Goal: Task Accomplishment & Management: Manage account settings

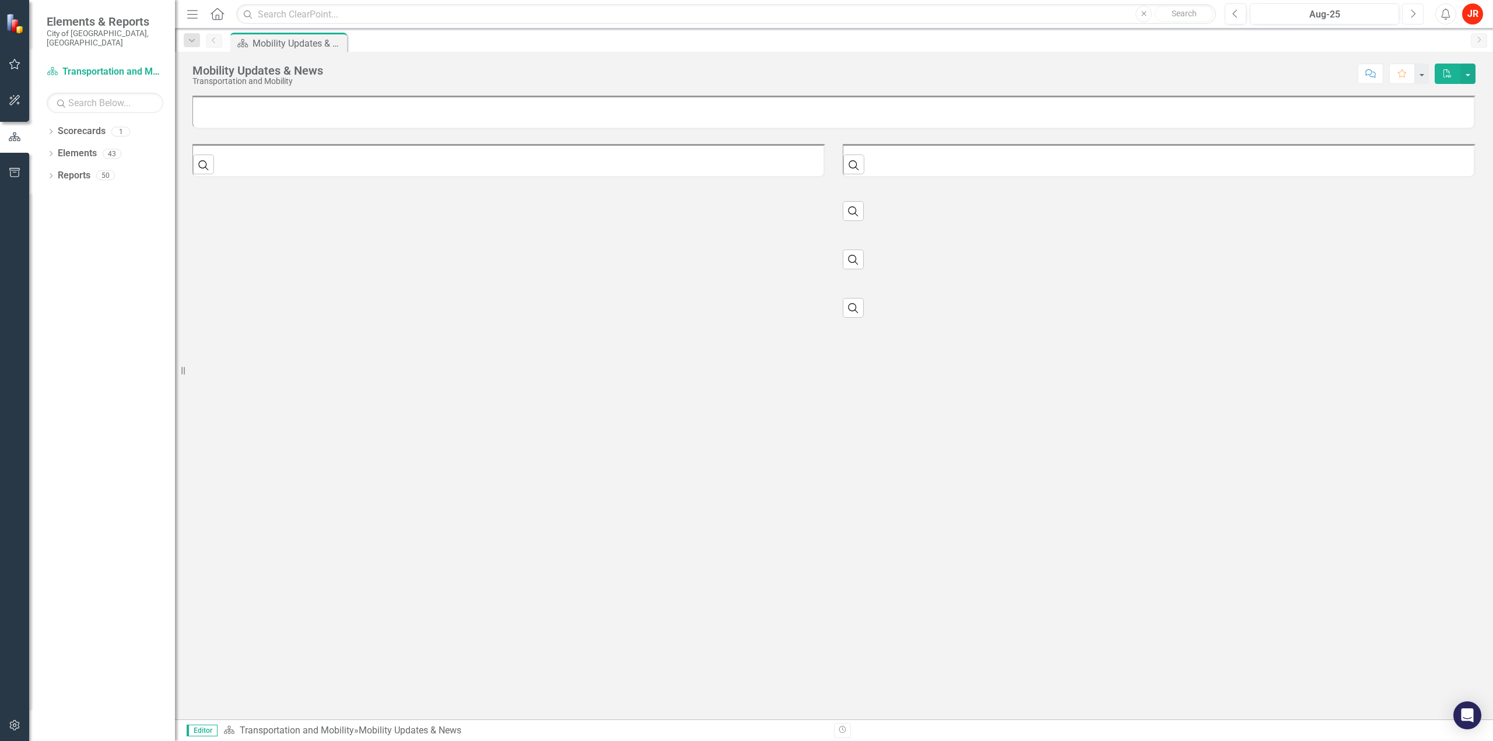
click at [1419, 12] on button "Next" at bounding box center [1413, 13] width 22 height 21
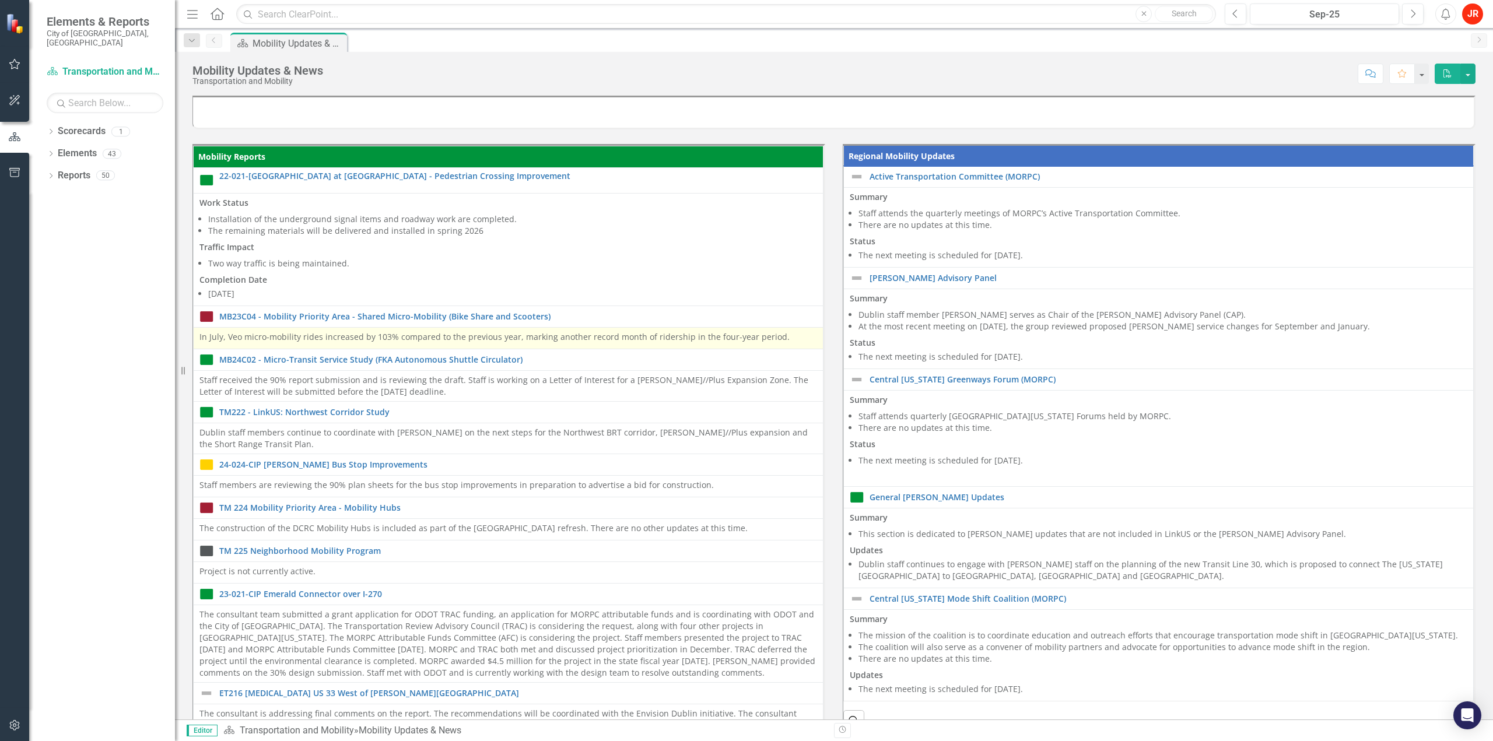
click at [419, 339] on p "In July, Veo micro-mobility rides increased by 103% compared to the previous ye…" at bounding box center [508, 337] width 618 height 12
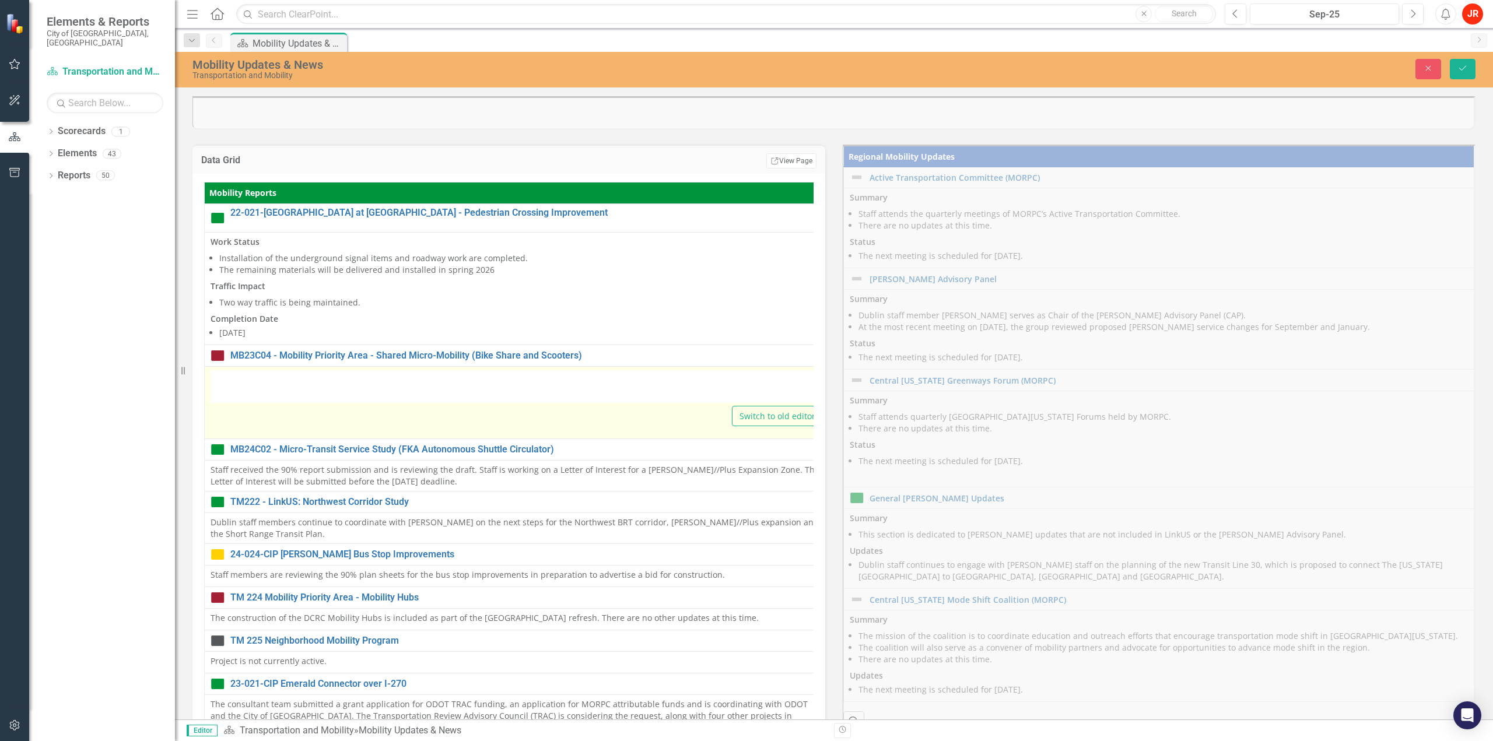
type textarea "<p>In July, Veo micro-mobility rides increased by 103% compared to the previous…"
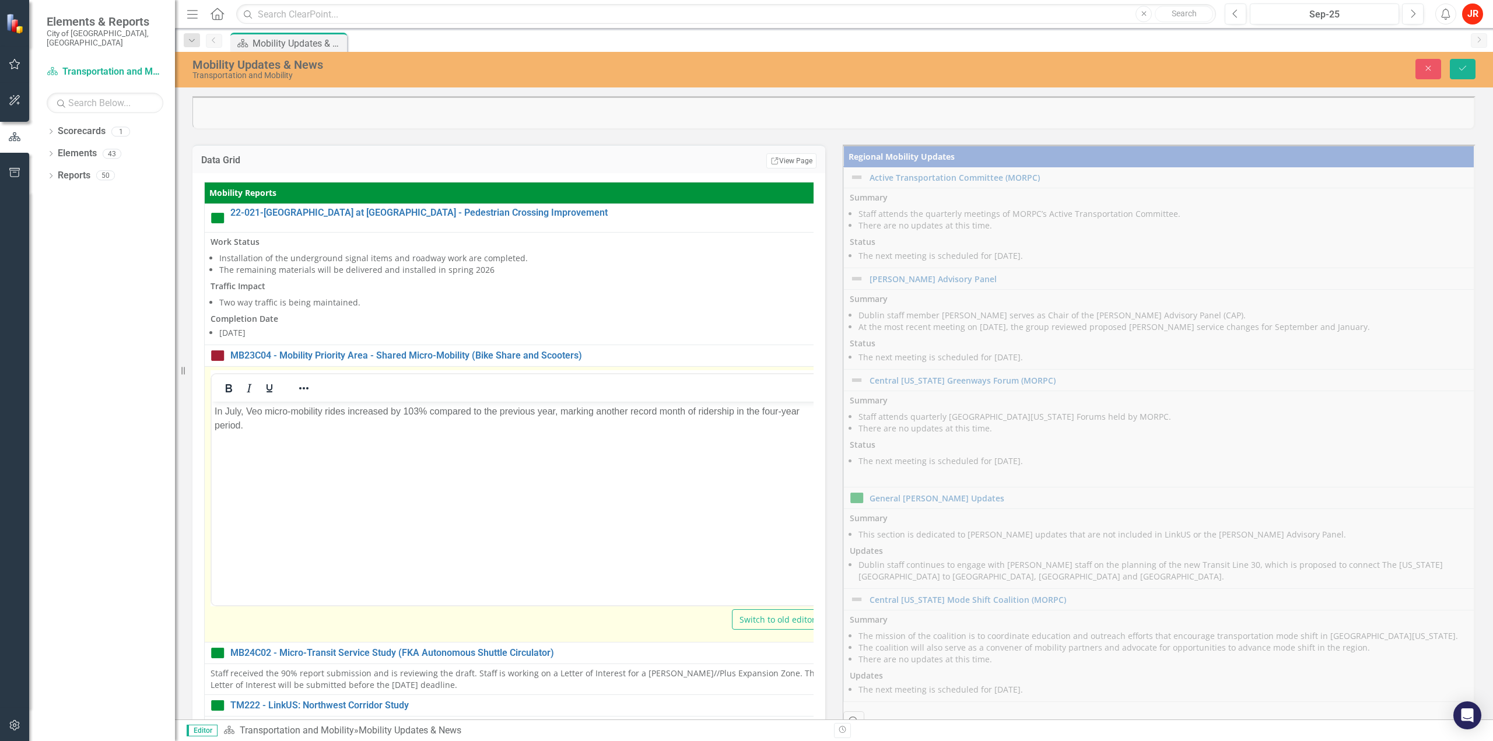
click at [236, 415] on p "In July, Veo micro-mobility rides increased by 103% compared to the previous ye…" at bounding box center [517, 418] width 604 height 28
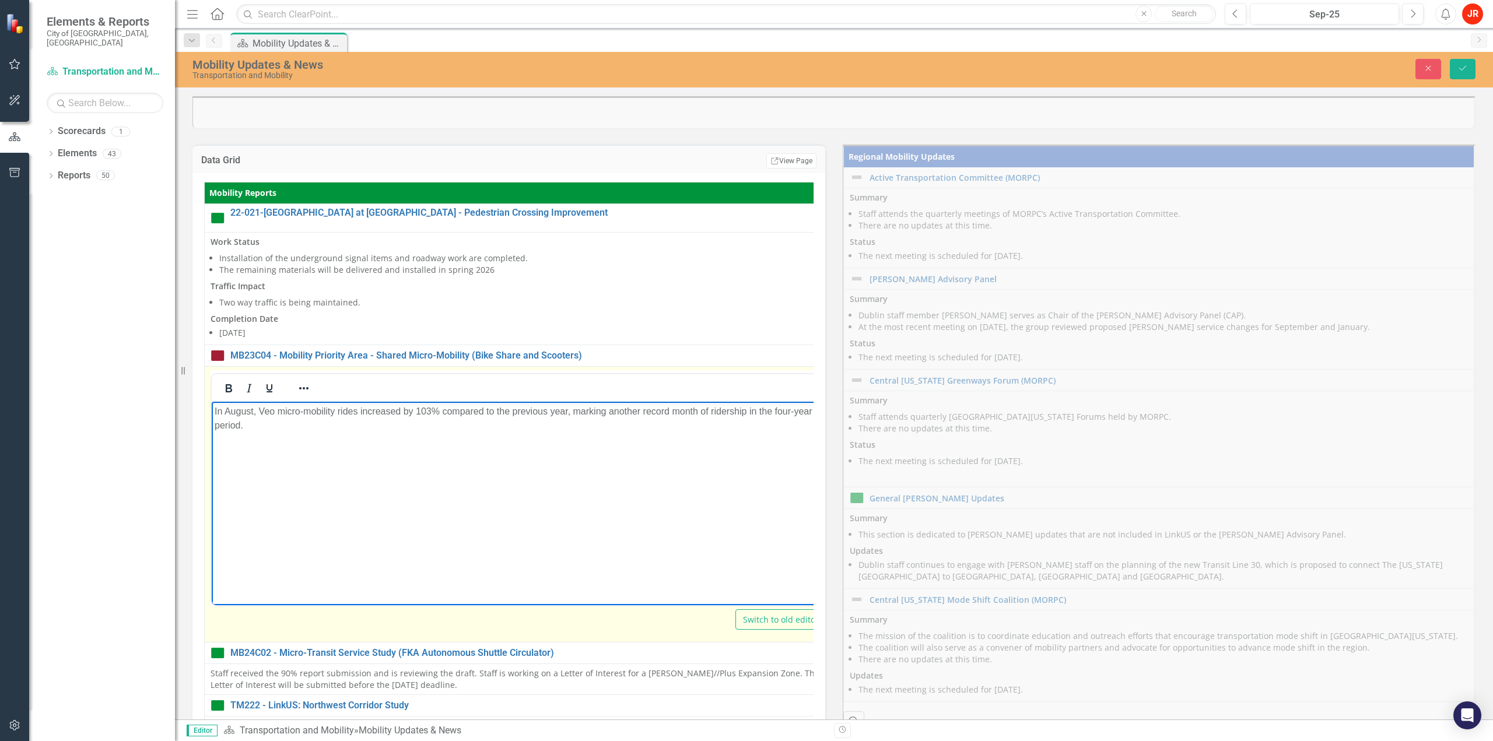
click at [430, 411] on p "In August, Veo micro-mobility rides increased by 103% compared to the previous …" at bounding box center [519, 418] width 608 height 28
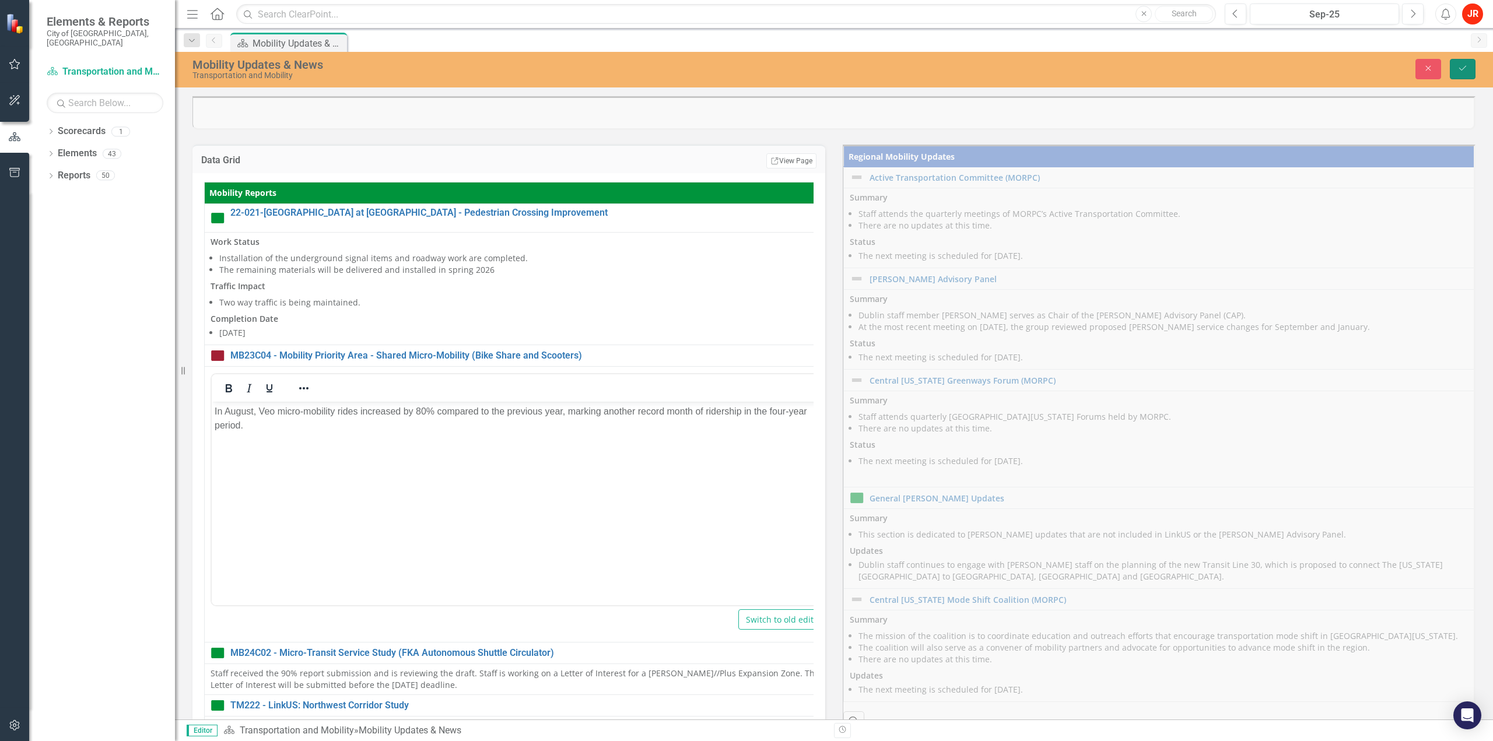
click at [1465, 67] on icon "submit" at bounding box center [1462, 68] width 7 height 5
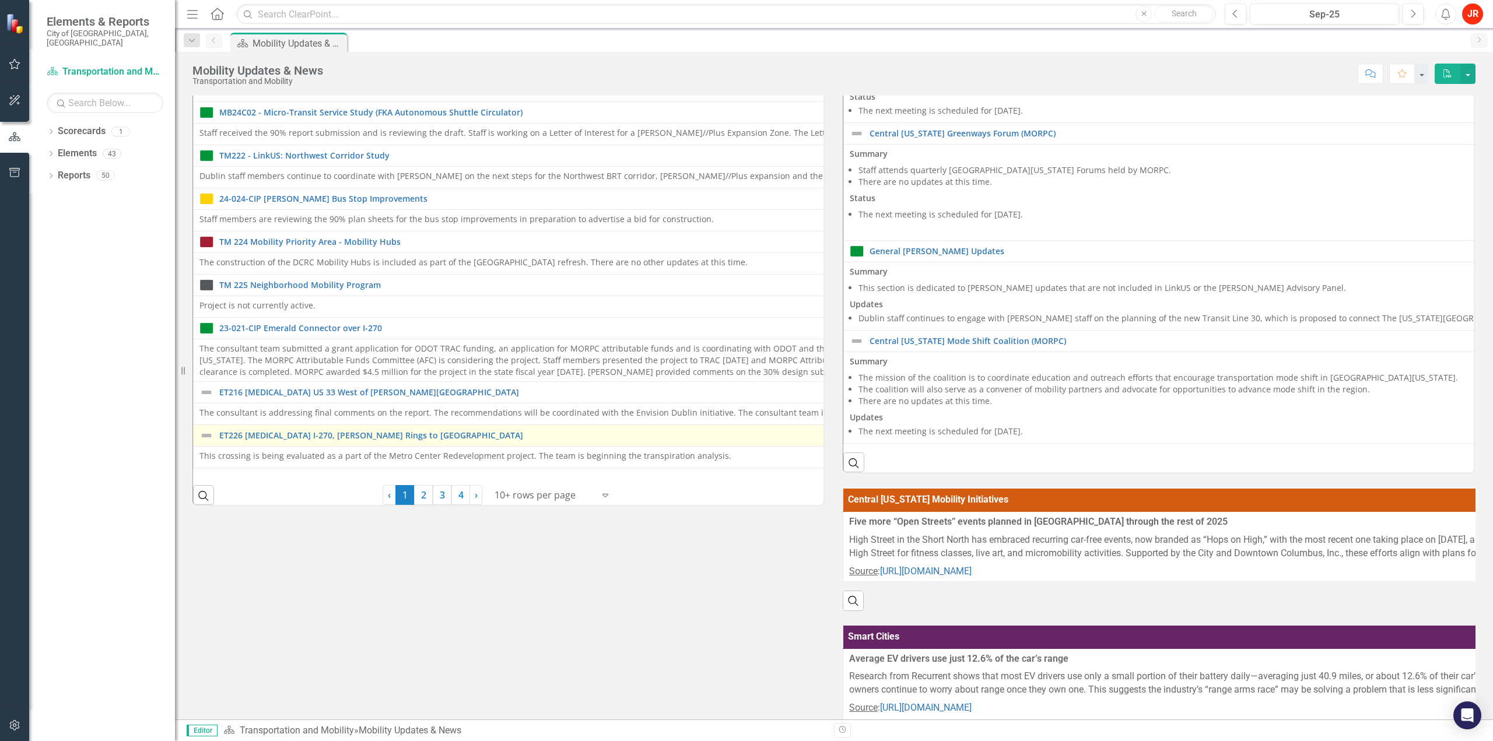
scroll to position [232, 0]
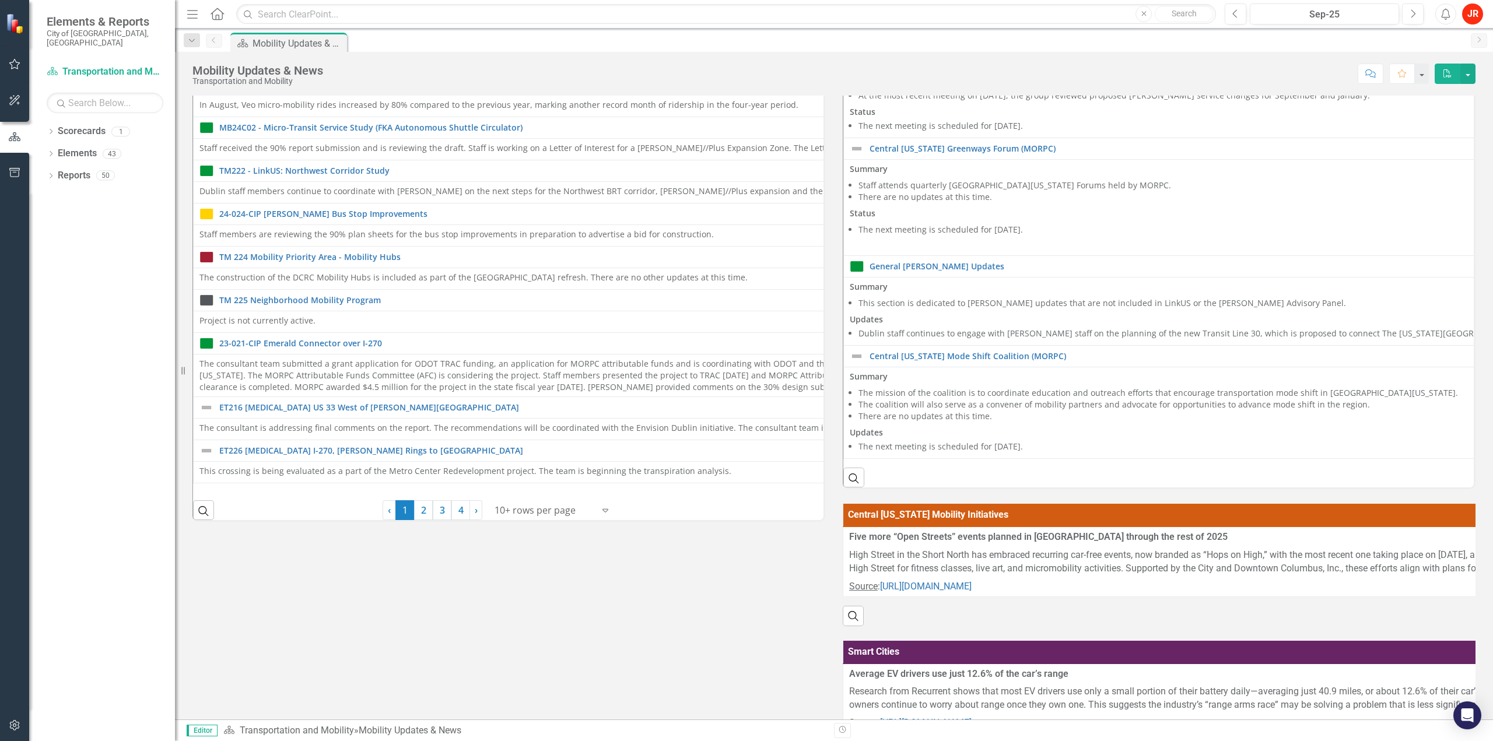
click at [566, 514] on div at bounding box center [544, 511] width 99 height 16
click at [558, 487] on div "Display All Rows" at bounding box center [553, 489] width 110 height 13
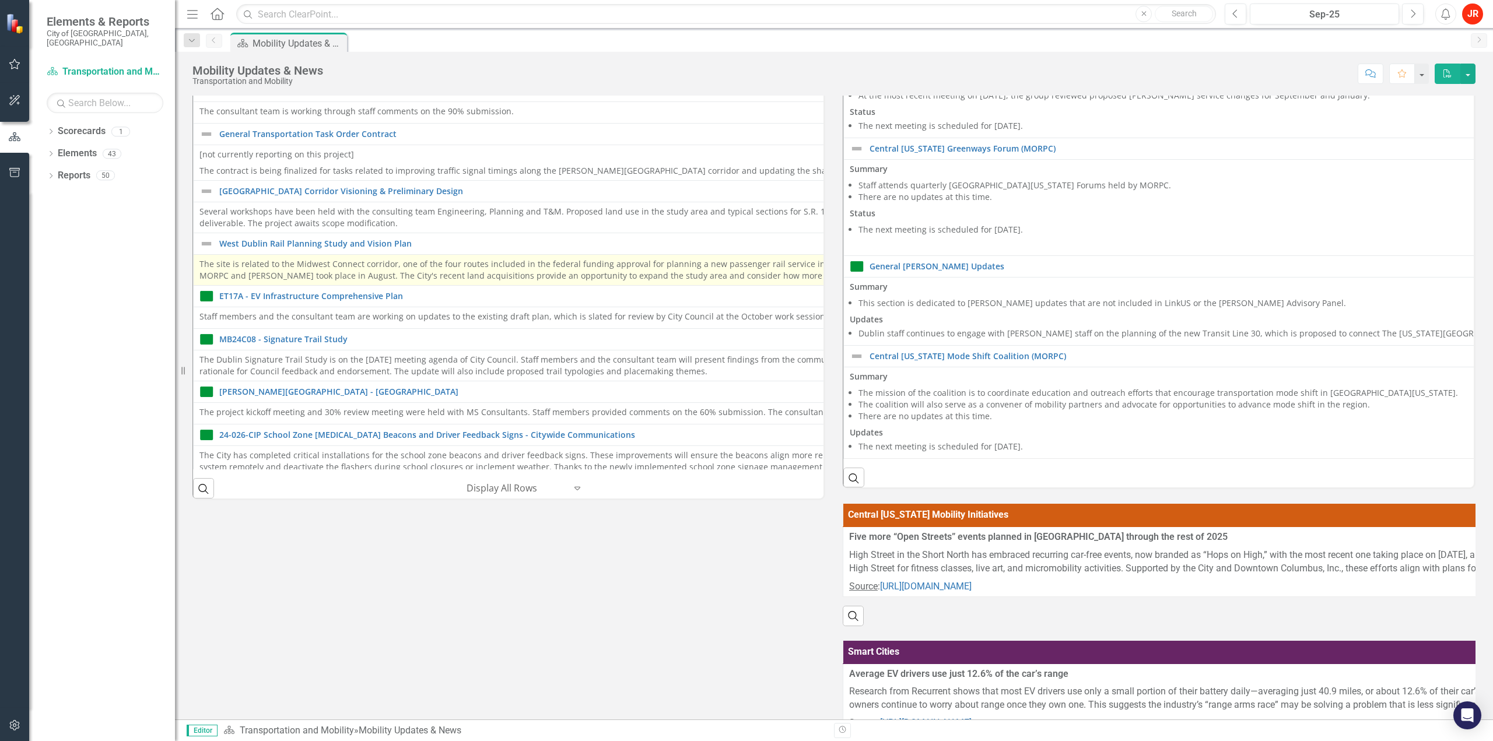
scroll to position [954, 0]
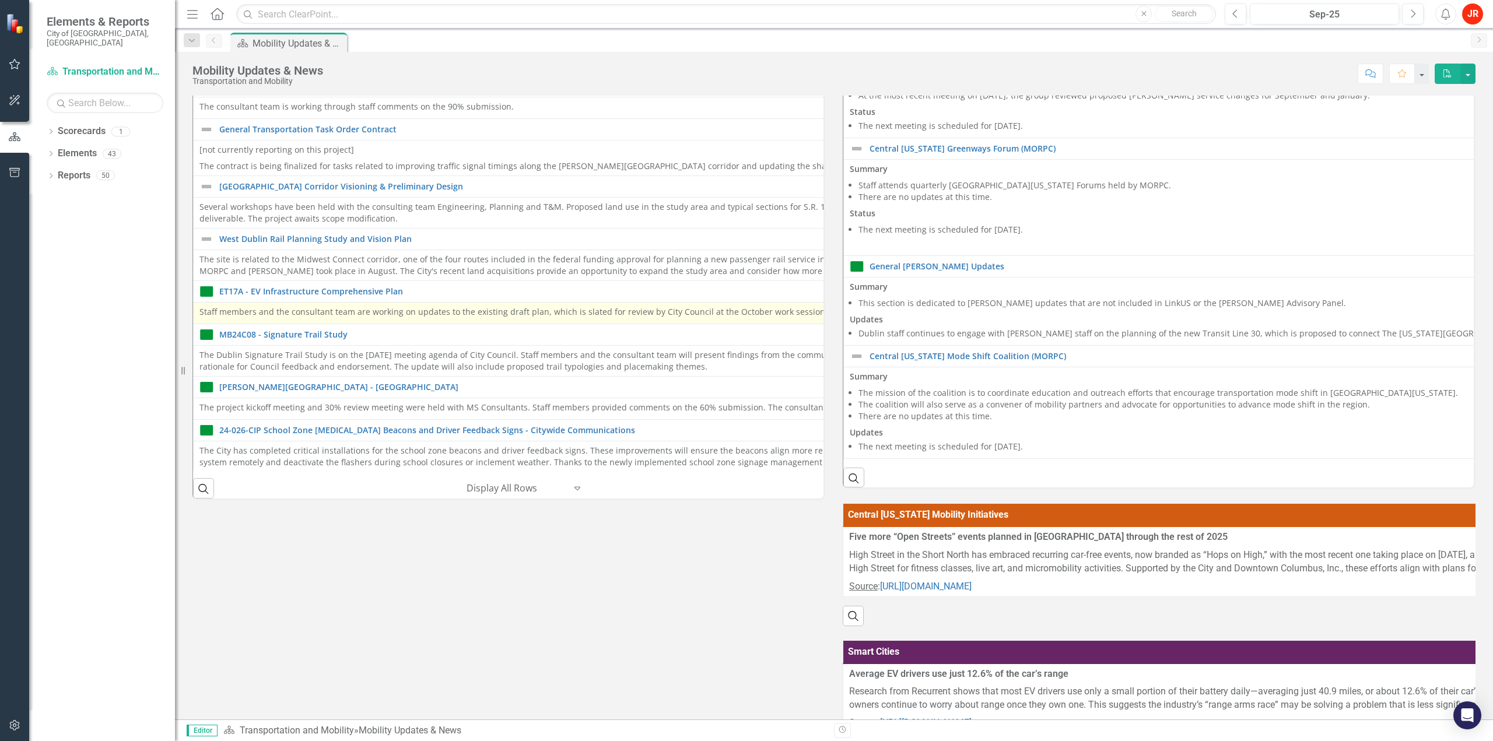
click at [419, 306] on p "Staff members and the consultant team are working on updates to the existing dr…" at bounding box center [838, 312] width 1278 height 12
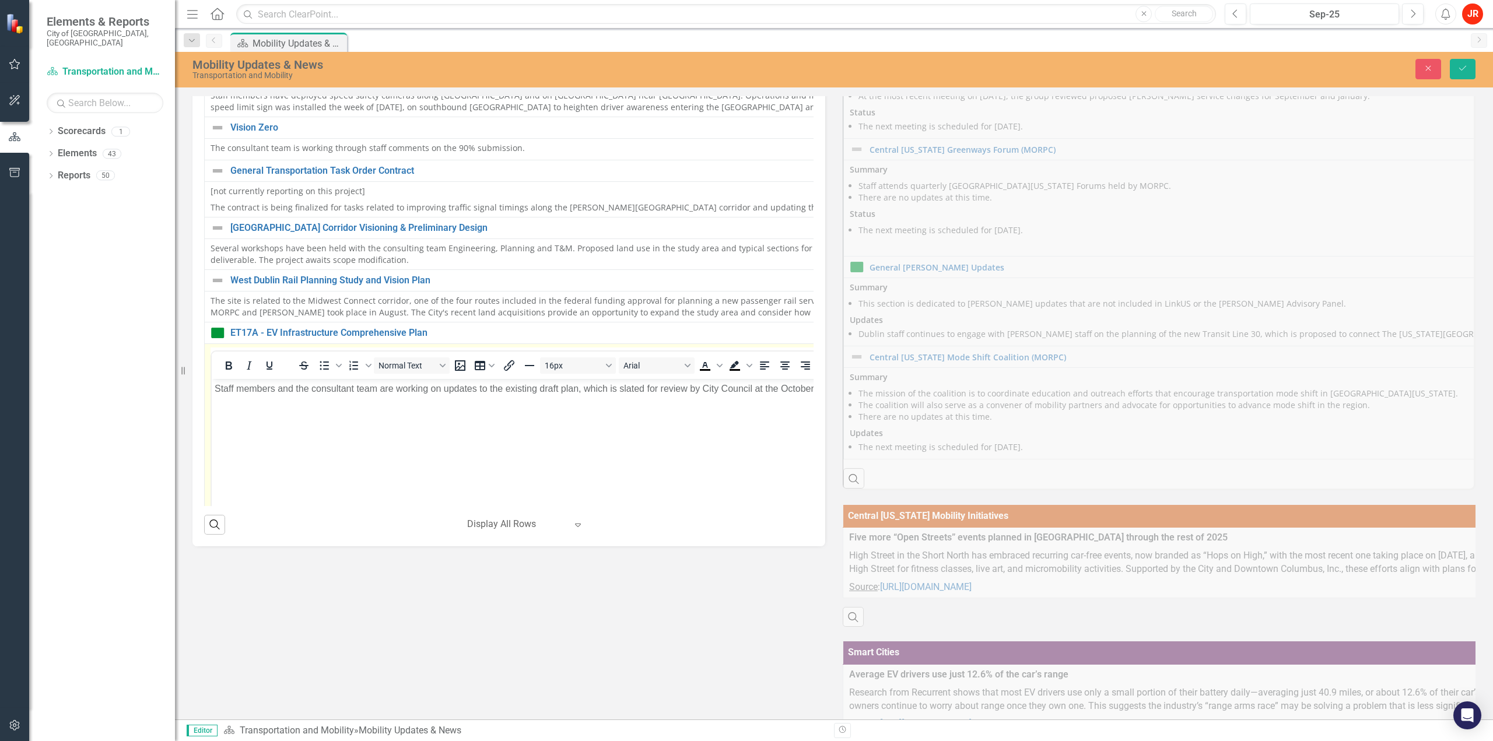
scroll to position [0, 0]
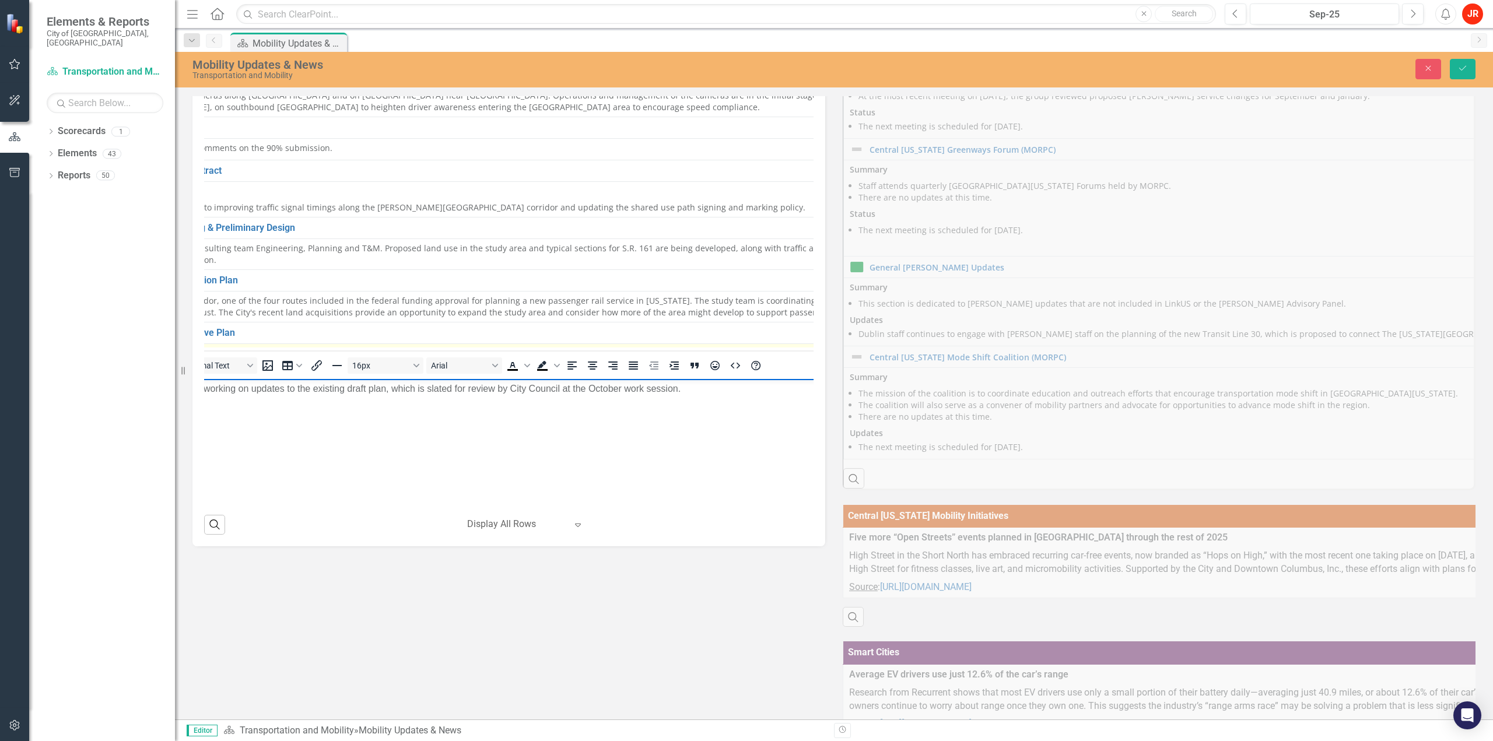
drag, startPoint x: 552, startPoint y: 384, endPoint x: 780, endPoint y: 393, distance: 227.7
click at [793, 387] on p "Staff members and the consultant team are working on updates to the existing dr…" at bounding box center [658, 388] width 1273 height 14
click at [660, 388] on p "Staff members and the consultant team are working on updates to the existing dr…" at bounding box center [656, 388] width 1273 height 14
click at [631, 389] on p "Staff members and the consultant team are working on updates to the existing dr…" at bounding box center [656, 388] width 1273 height 14
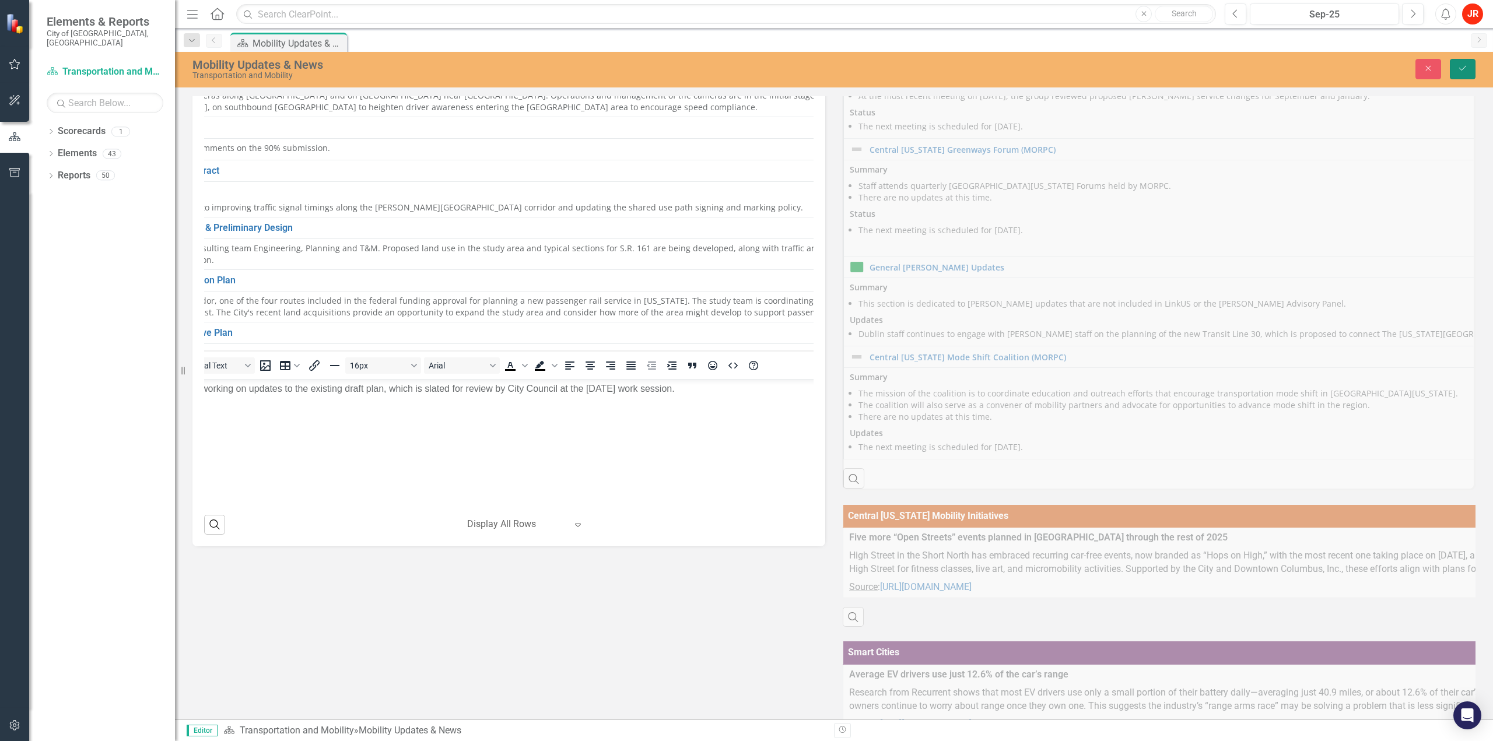
click at [1461, 67] on icon "Save" at bounding box center [1463, 68] width 10 height 8
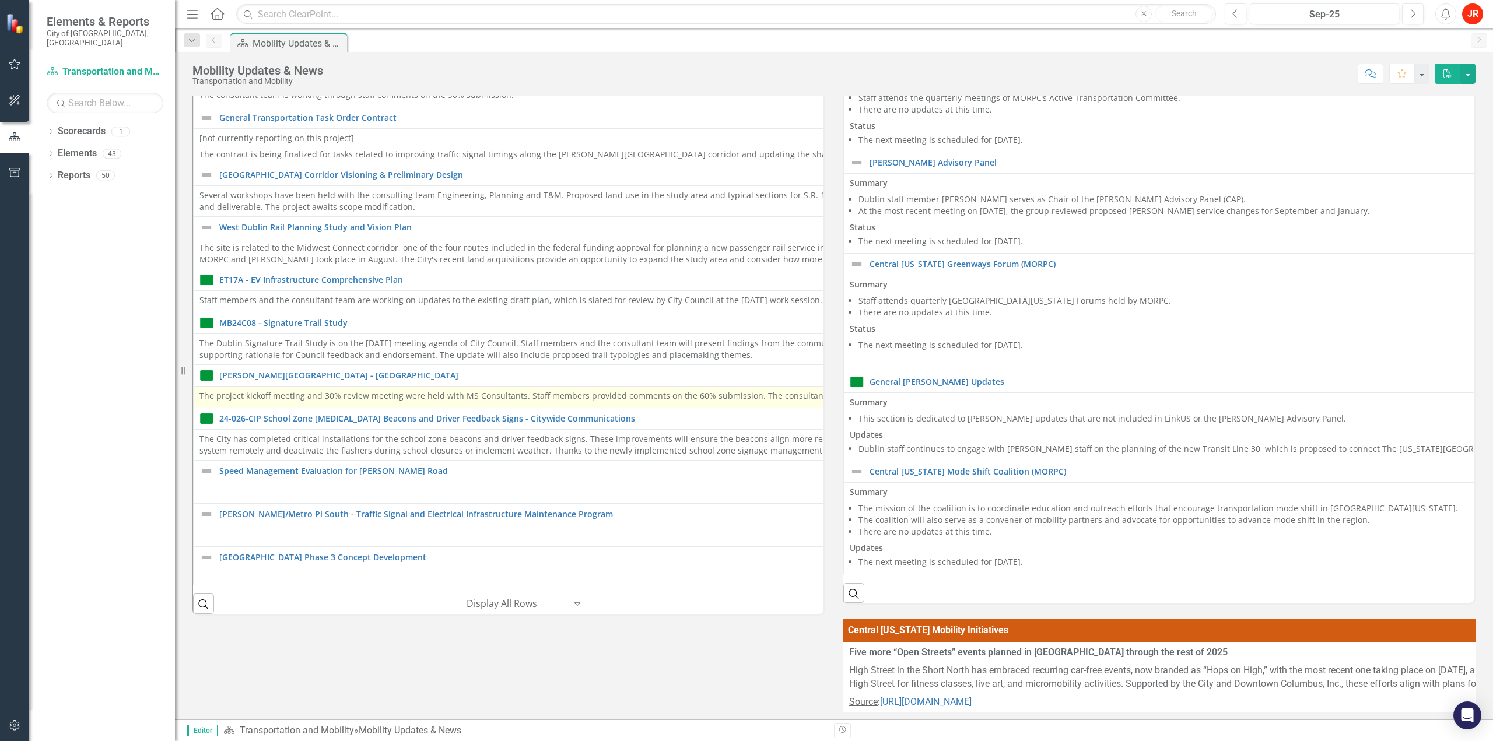
scroll to position [1046, 0]
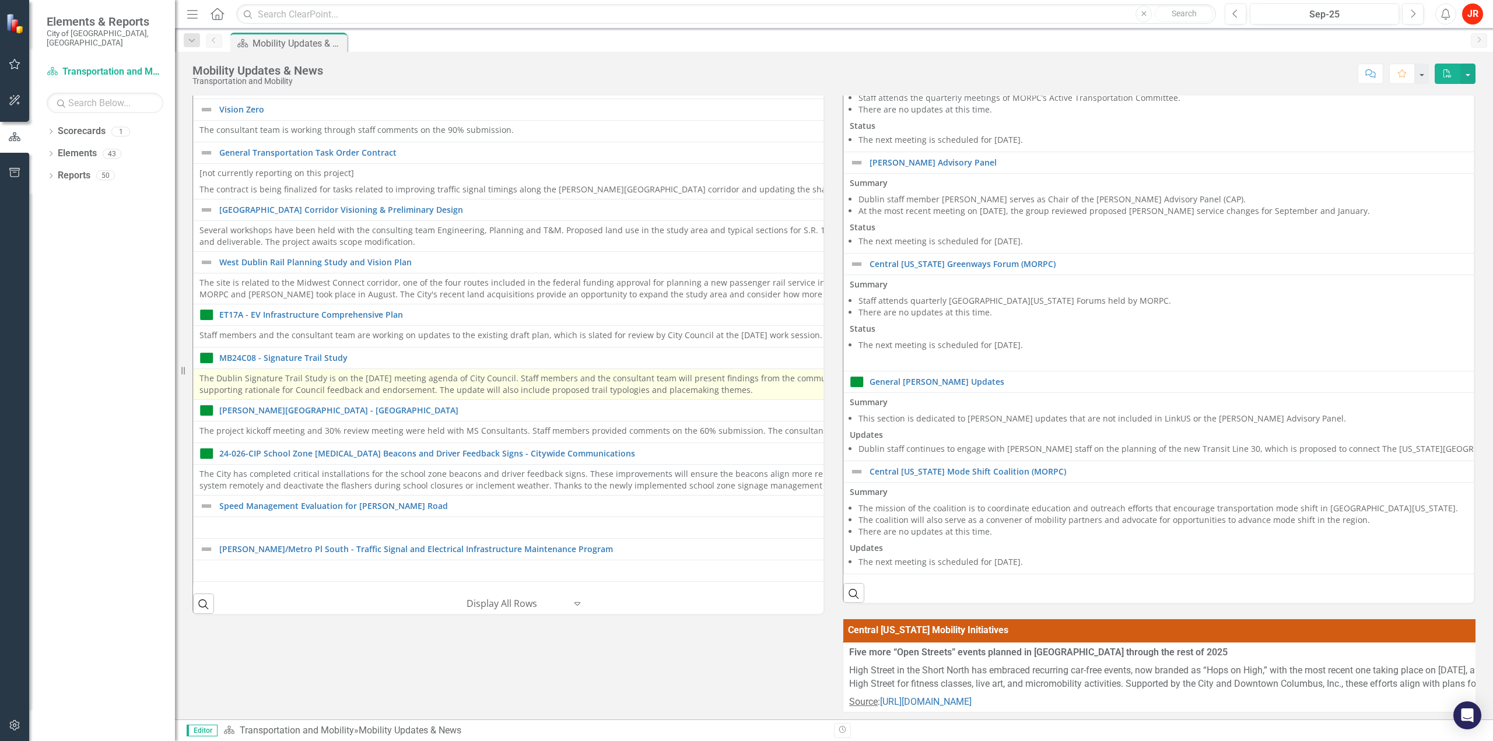
click at [323, 391] on p "The Dublin Signature Trail Study is on the [DATE] meeting agenda of City Counci…" at bounding box center [828, 384] width 1259 height 23
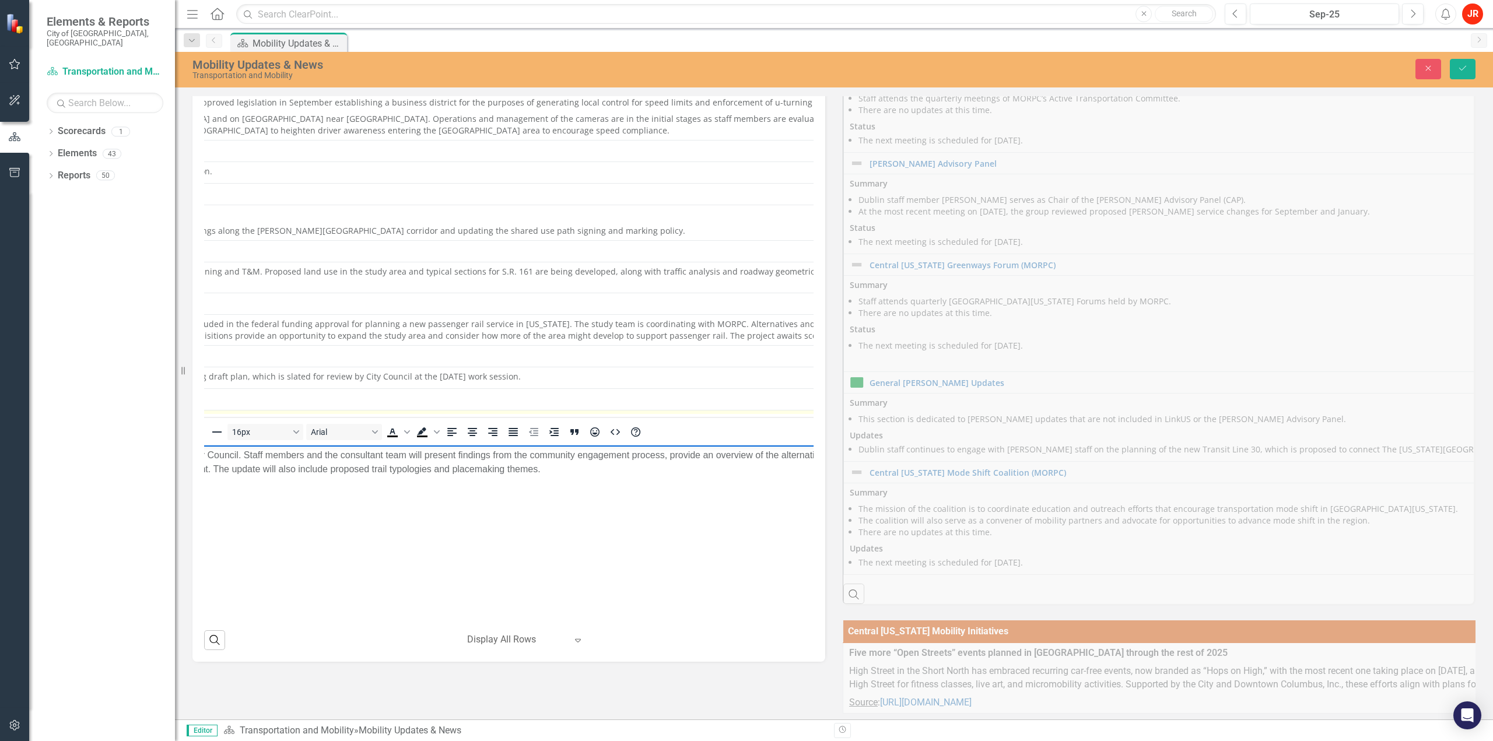
scroll to position [1046, 678]
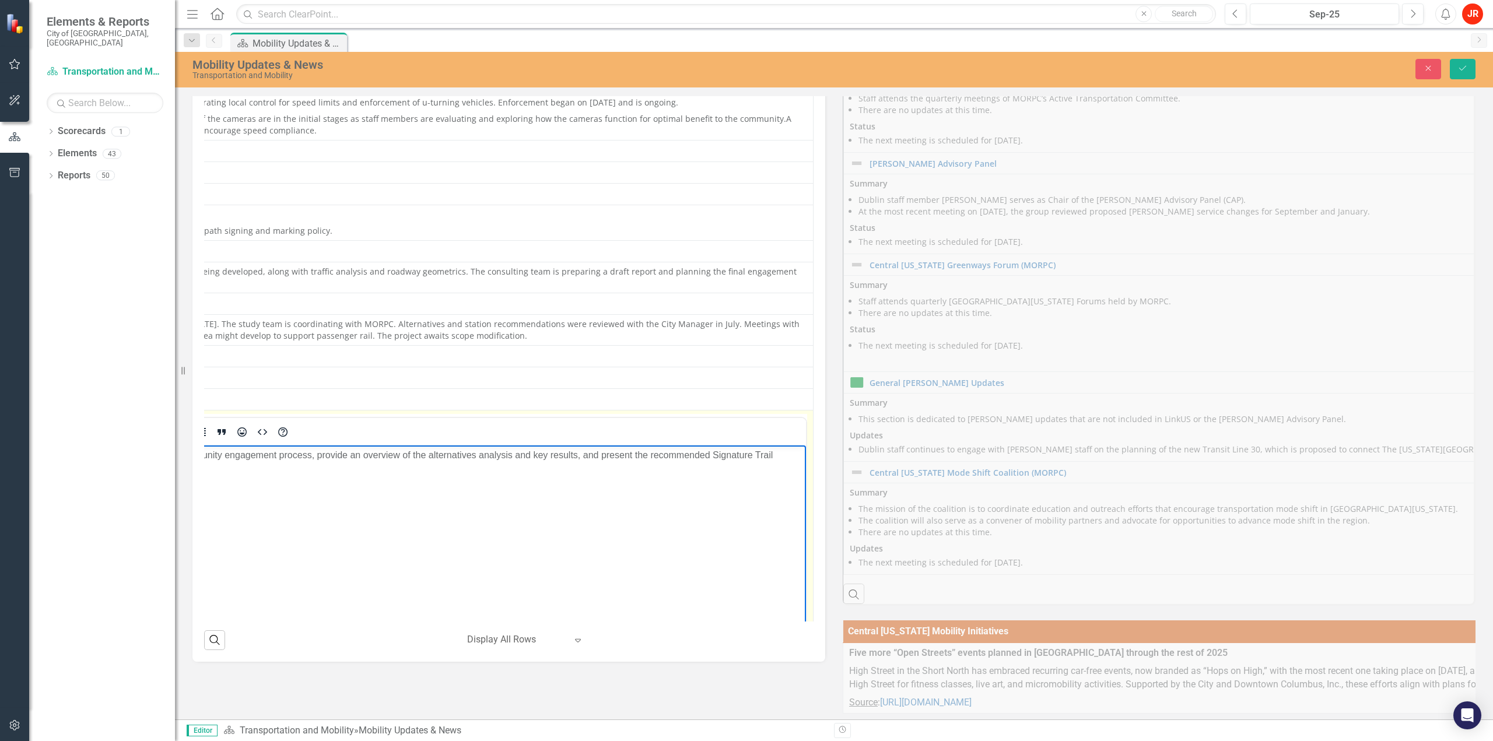
drag, startPoint x: -103, startPoint y: 459, endPoint x: 880, endPoint y: 483, distance: 982.6
click at [806, 483] on html "The Dublin Signature Trail Study is on the [DATE] meeting agenda of City Counci…" at bounding box center [176, 532] width 1260 height 175
click at [555, 479] on body "The Dublin Signature Trail Study is on the [DATE] meeting agenda of City Counci…" at bounding box center [176, 532] width 1260 height 175
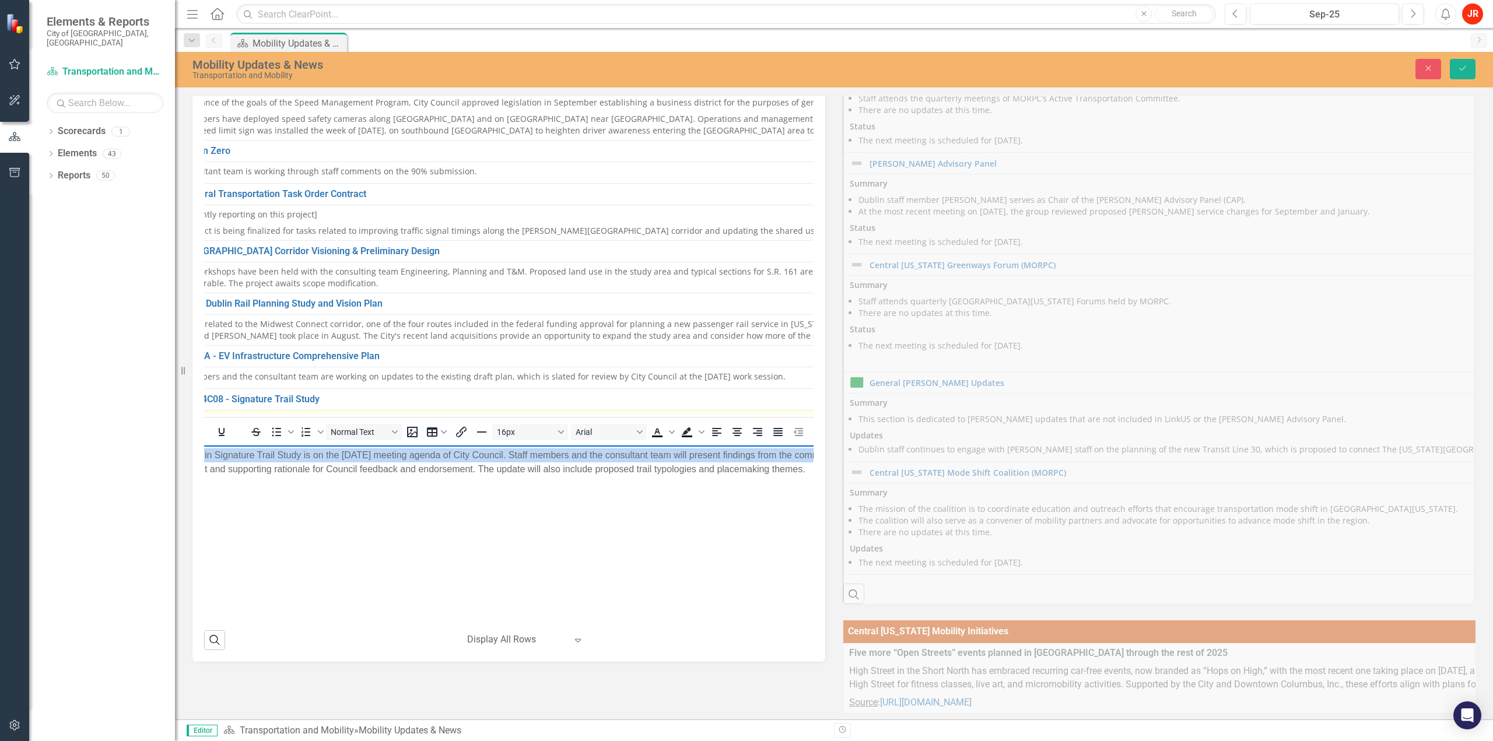
scroll to position [1046, 0]
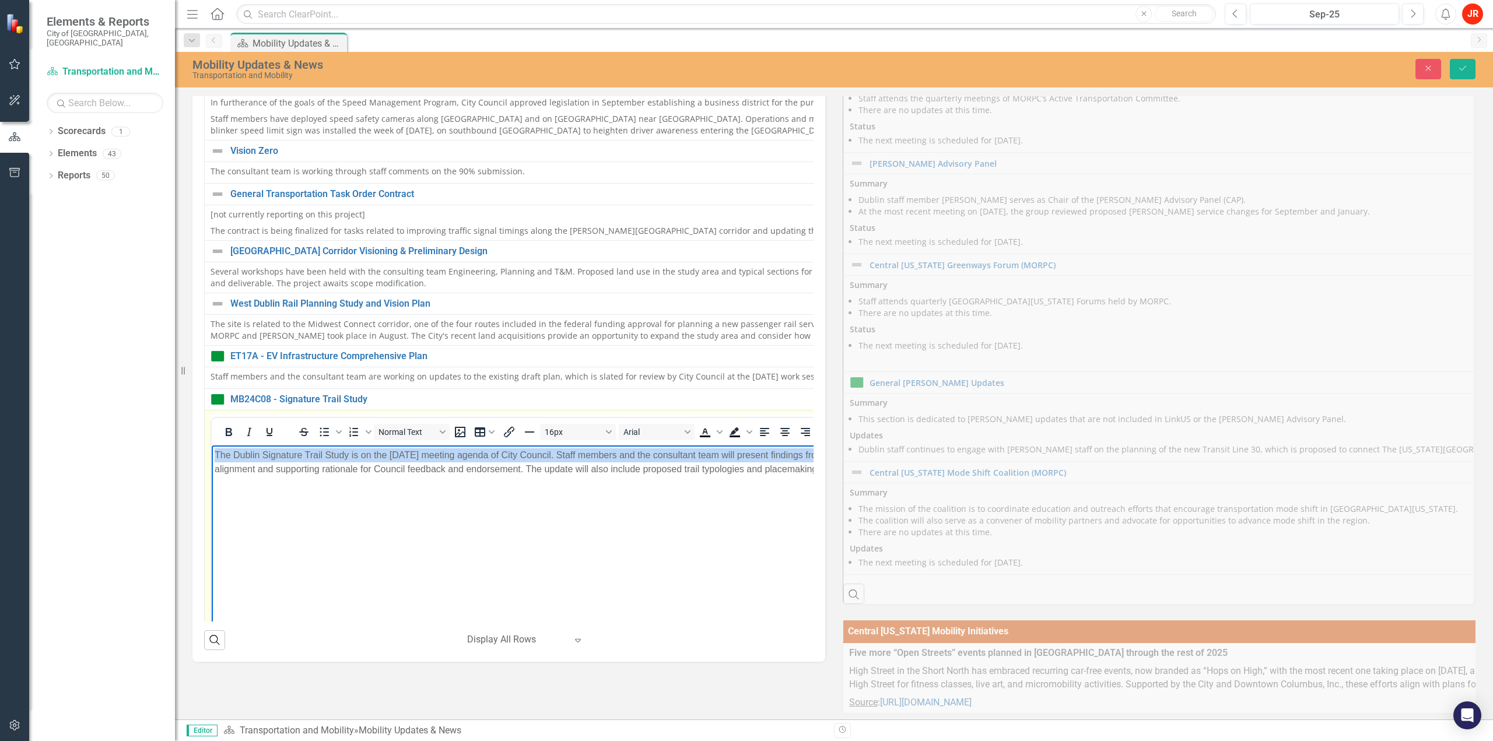
drag, startPoint x: 971, startPoint y: 460, endPoint x: 71, endPoint y: 449, distance: 900.7
click at [212, 449] on html "The Dublin Signature Trail Study is on the [DATE] meeting agenda of City Counci…" at bounding box center [842, 532] width 1260 height 175
click at [430, 467] on p "The Dublin Signature Trail Study is on the [DATE] meeting agenda of City Counci…" at bounding box center [842, 462] width 1254 height 28
click at [565, 472] on p "The Dublin Signature Trail Study is on the [DATE] meeting agenda of City Counci…" at bounding box center [842, 462] width 1254 height 28
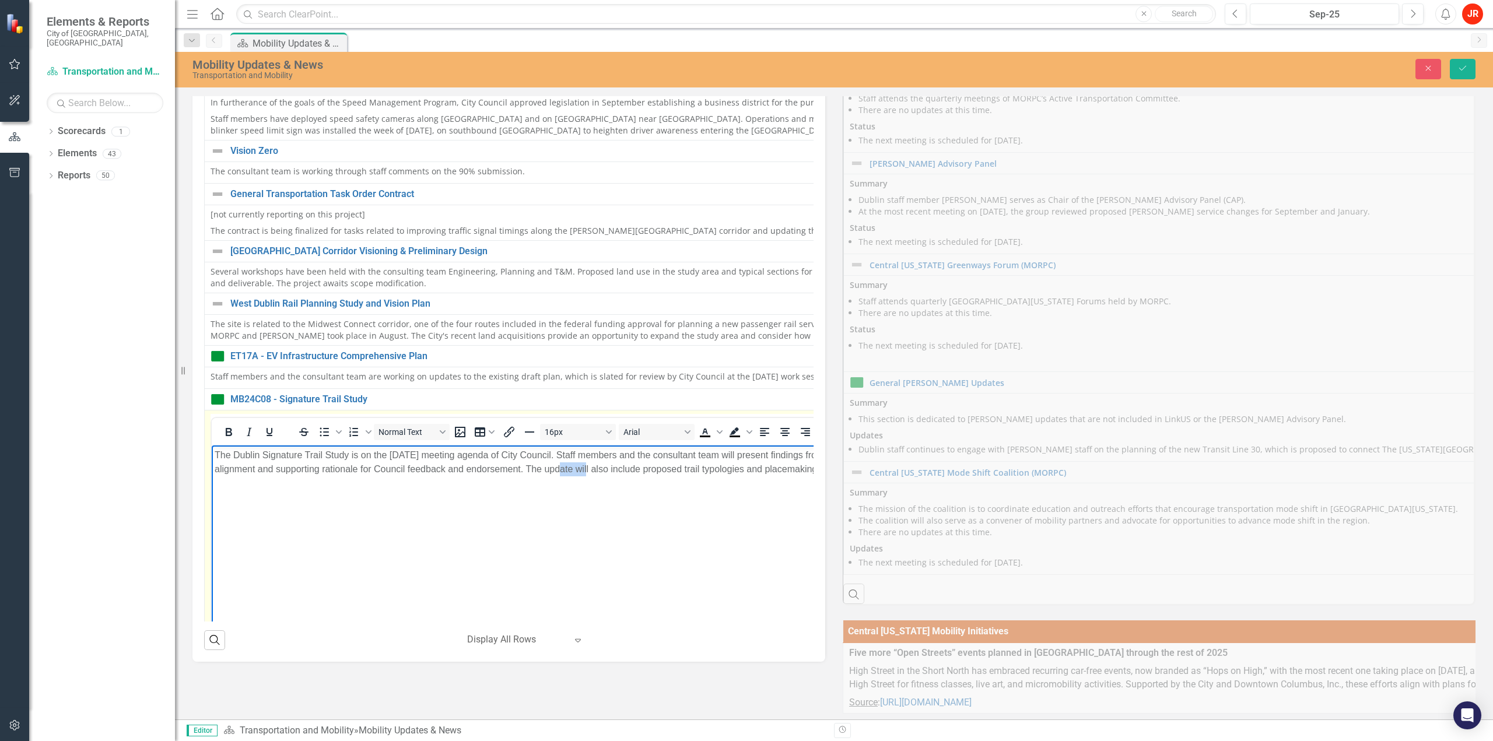
click at [565, 472] on p "The Dublin Signature Trail Study is on the [DATE] meeting agenda of City Counci…" at bounding box center [842, 462] width 1254 height 28
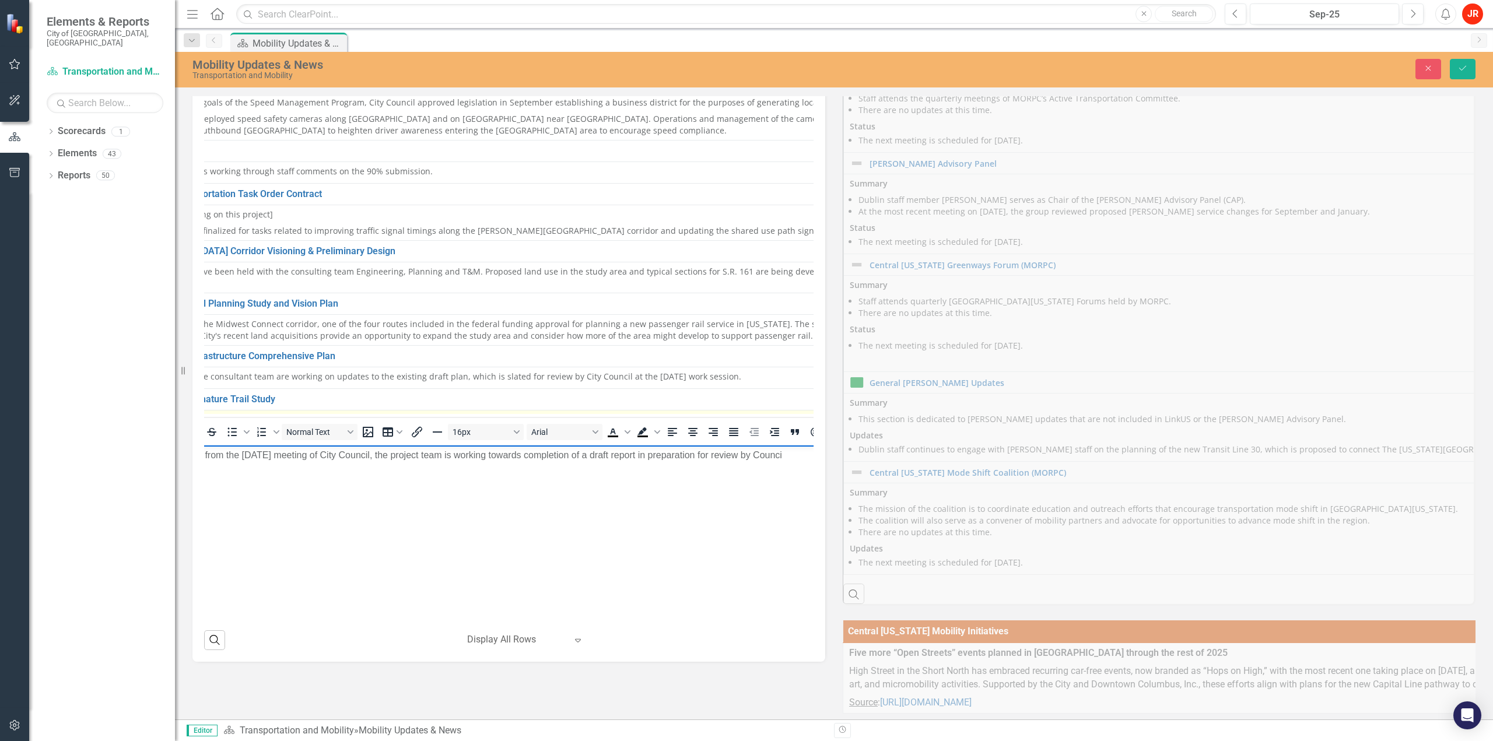
scroll to position [1046, 94]
click at [352, 454] on p "Following feedback from the [DATE] meeting of City Council, the project team is…" at bounding box center [822, 455] width 1404 height 14
click at [799, 450] on p "Following feedback from the [DATE] meeting of Council, the project team is work…" at bounding box center [823, 455] width 1407 height 14
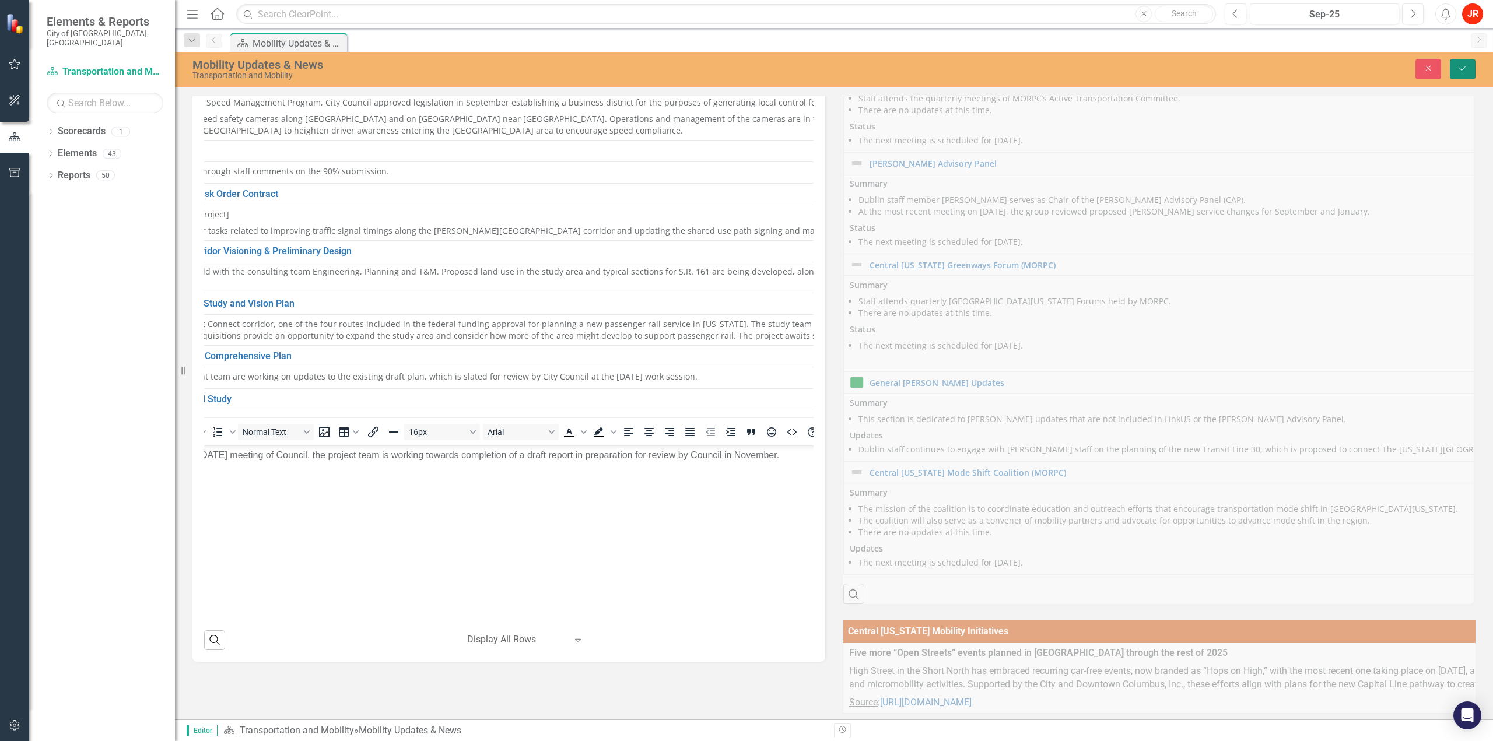
click at [1466, 67] on icon "Save" at bounding box center [1463, 68] width 10 height 8
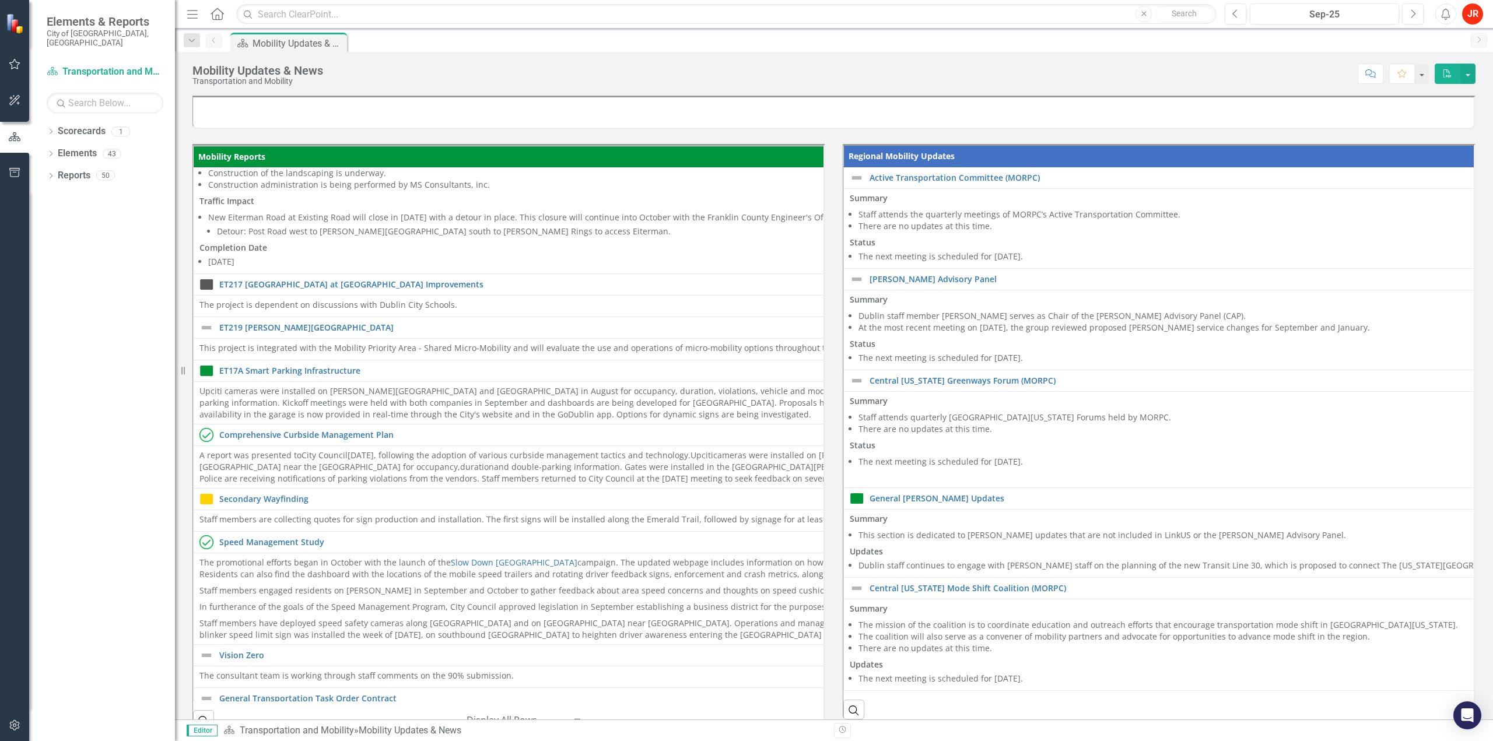
scroll to position [395, 0]
